Goal: Complete application form

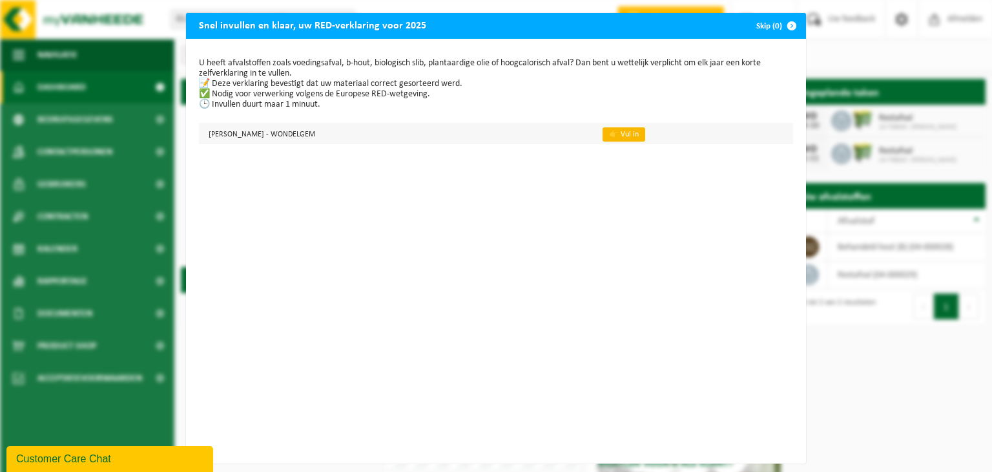
click at [608, 135] on link "👉 Vul in" at bounding box center [624, 134] width 43 height 14
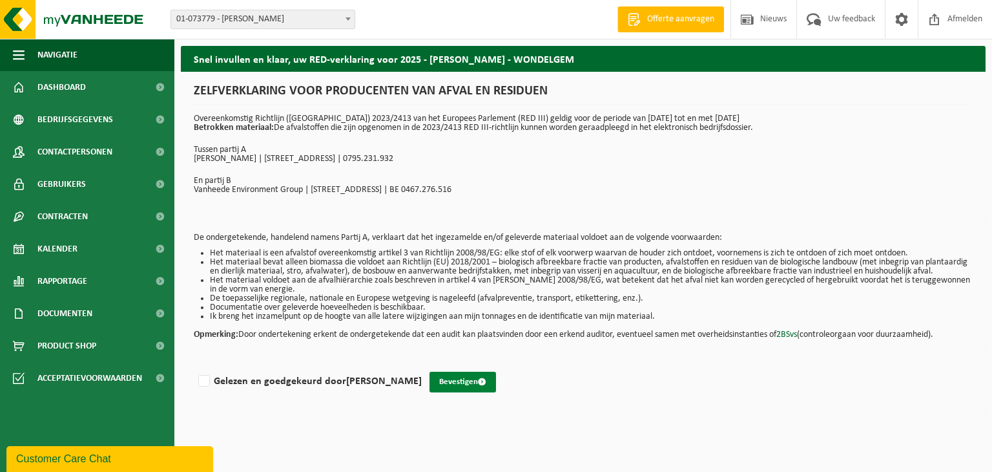
click at [452, 388] on button "Bevestigen" at bounding box center [463, 381] width 67 height 21
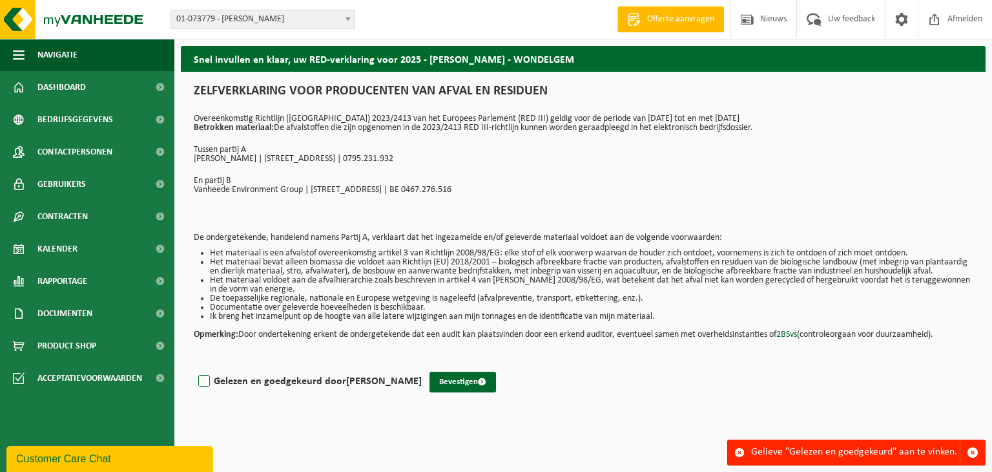
click at [204, 388] on label "Gelezen en goedgekeurd door Tommy Dutoy" at bounding box center [309, 380] width 226 height 19
click at [422, 365] on input "Gelezen en goedgekeurd door Tommy Dutoy" at bounding box center [422, 364] width 1 height 1
checkbox input "true"
click at [432, 387] on button "Bevestigen" at bounding box center [463, 381] width 67 height 21
